Goal: Find specific page/section: Find specific page/section

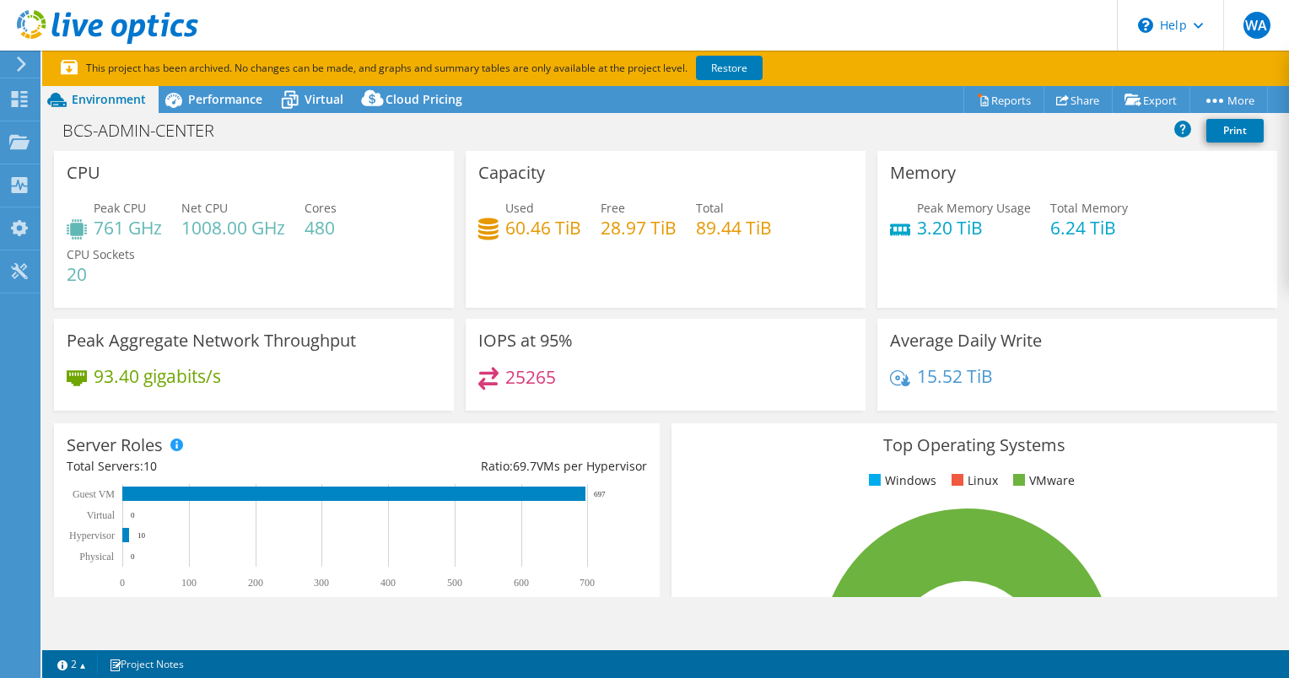
select select "USD"
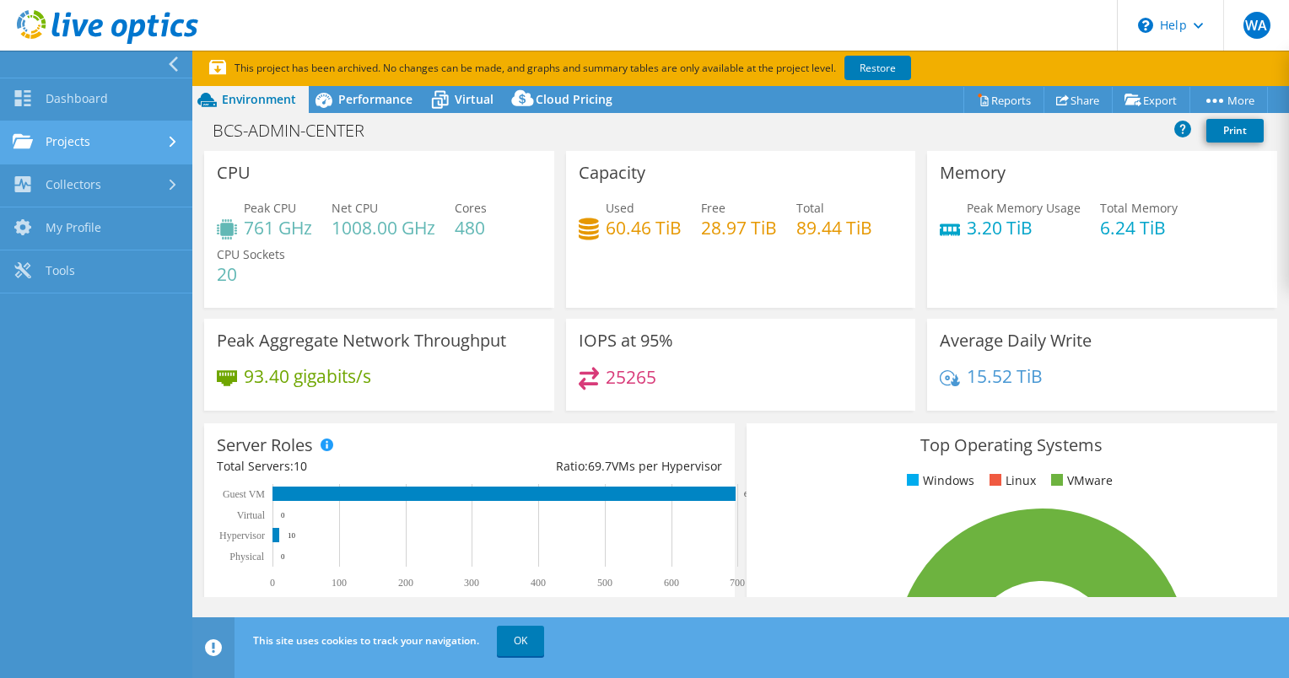
click at [87, 138] on link "Projects" at bounding box center [96, 142] width 192 height 43
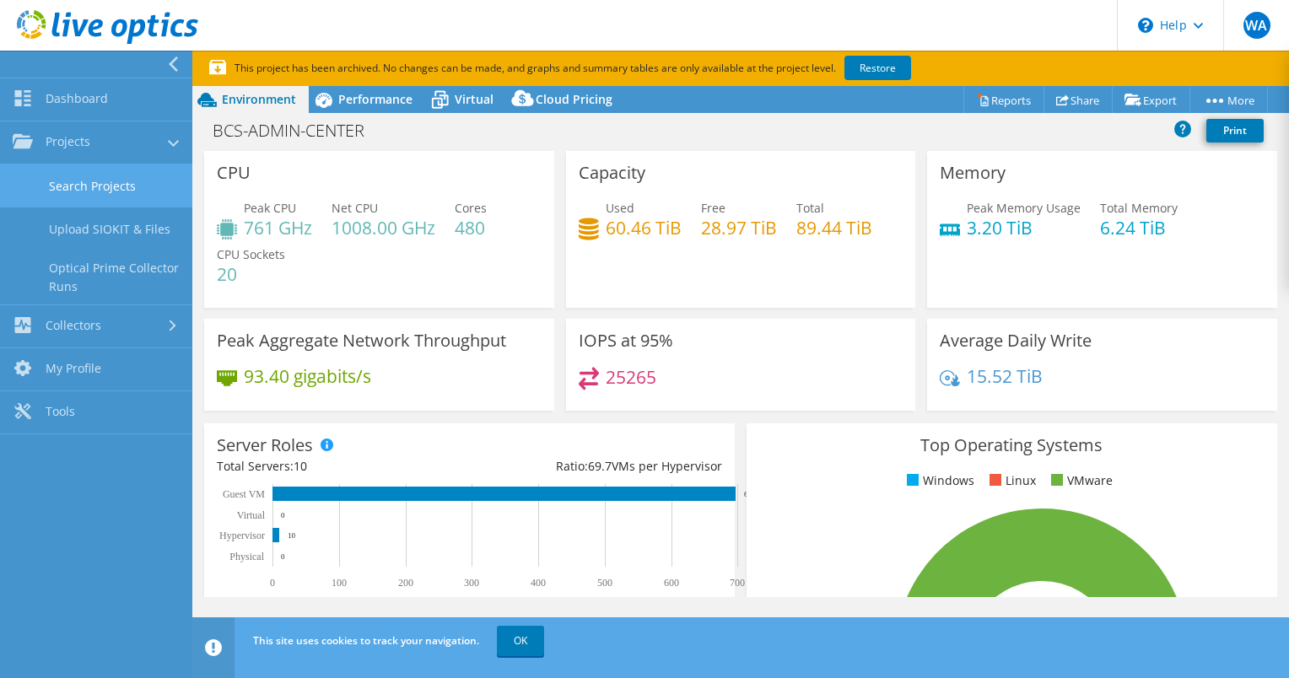
click at [118, 186] on link "Search Projects" at bounding box center [96, 186] width 192 height 43
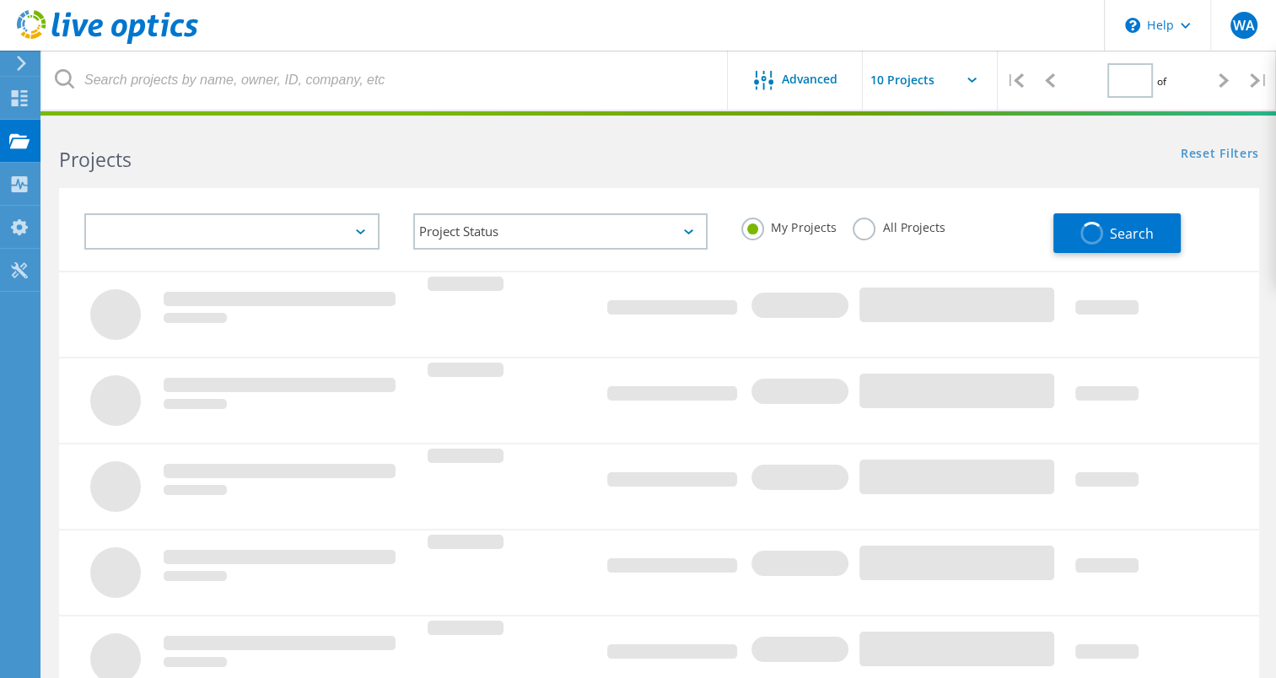
type input "1"
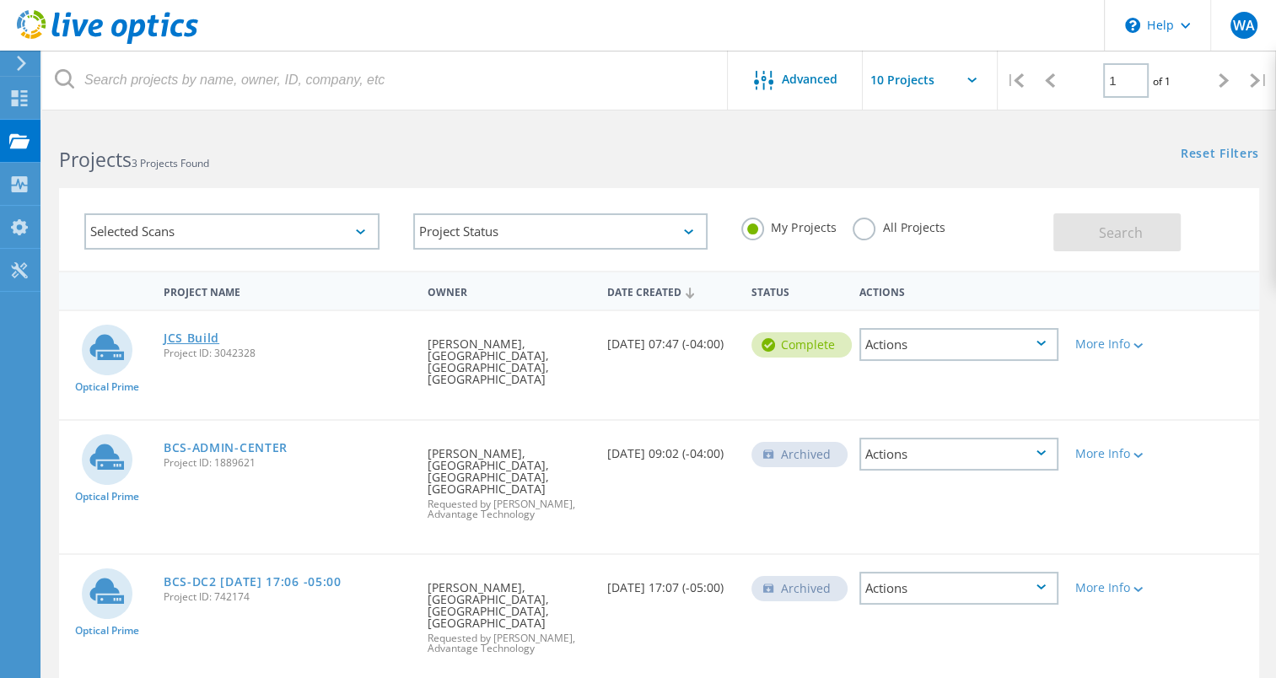
click at [196, 335] on link "JCS Build" at bounding box center [192, 338] width 56 height 12
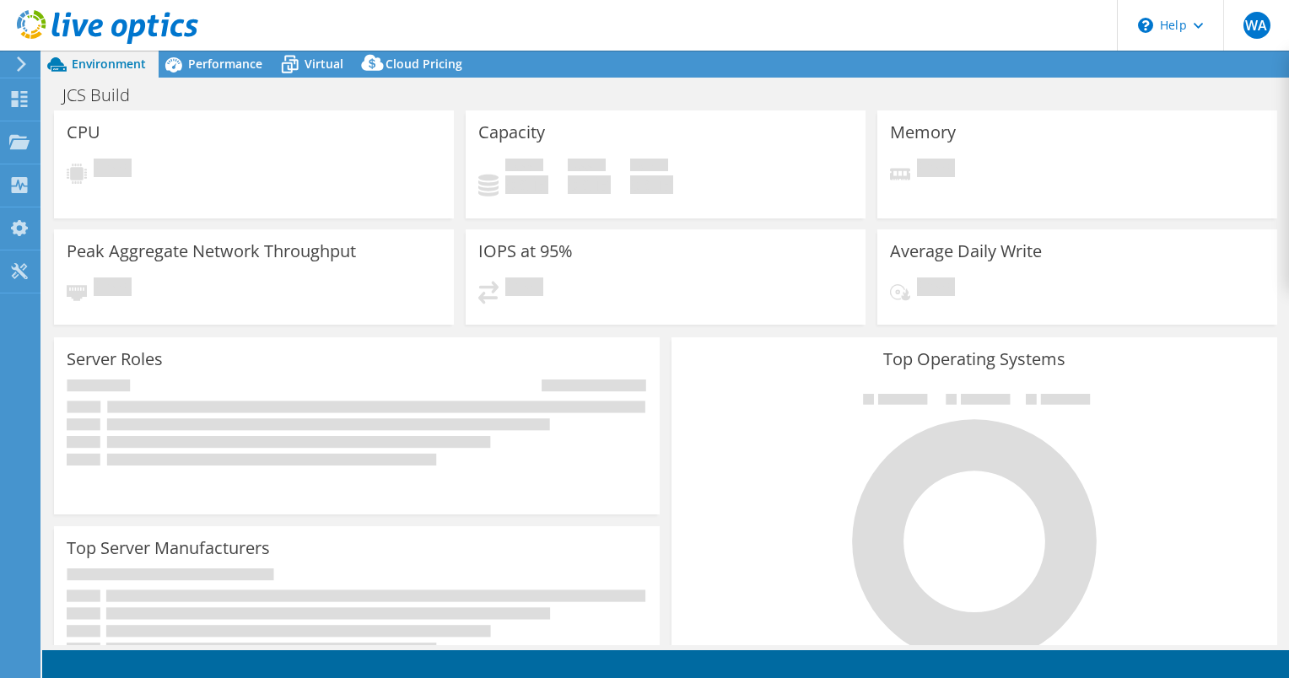
select select "USD"
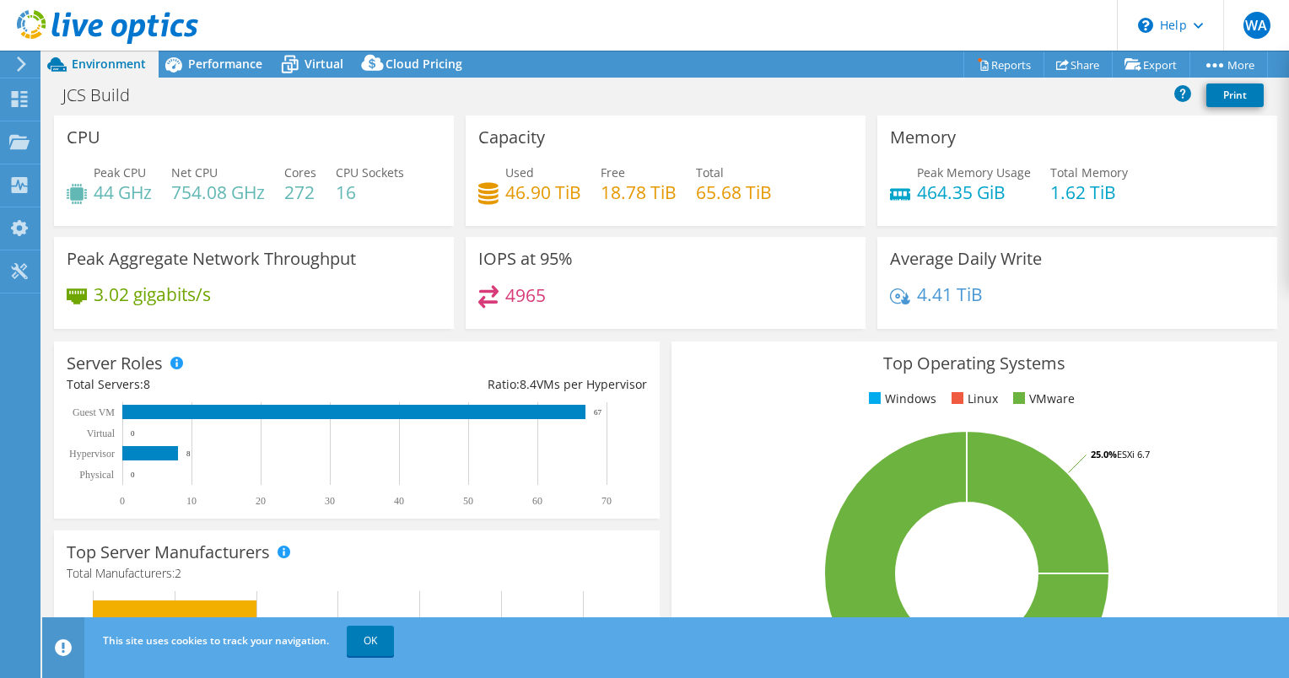
click at [743, 46] on header "WA End User [PERSON_NAME] [EMAIL_ADDRESS][DOMAIN_NAME] [GEOGRAPHIC_DATA], [GEOG…" at bounding box center [644, 25] width 1289 height 51
